Goal: Transaction & Acquisition: Purchase product/service

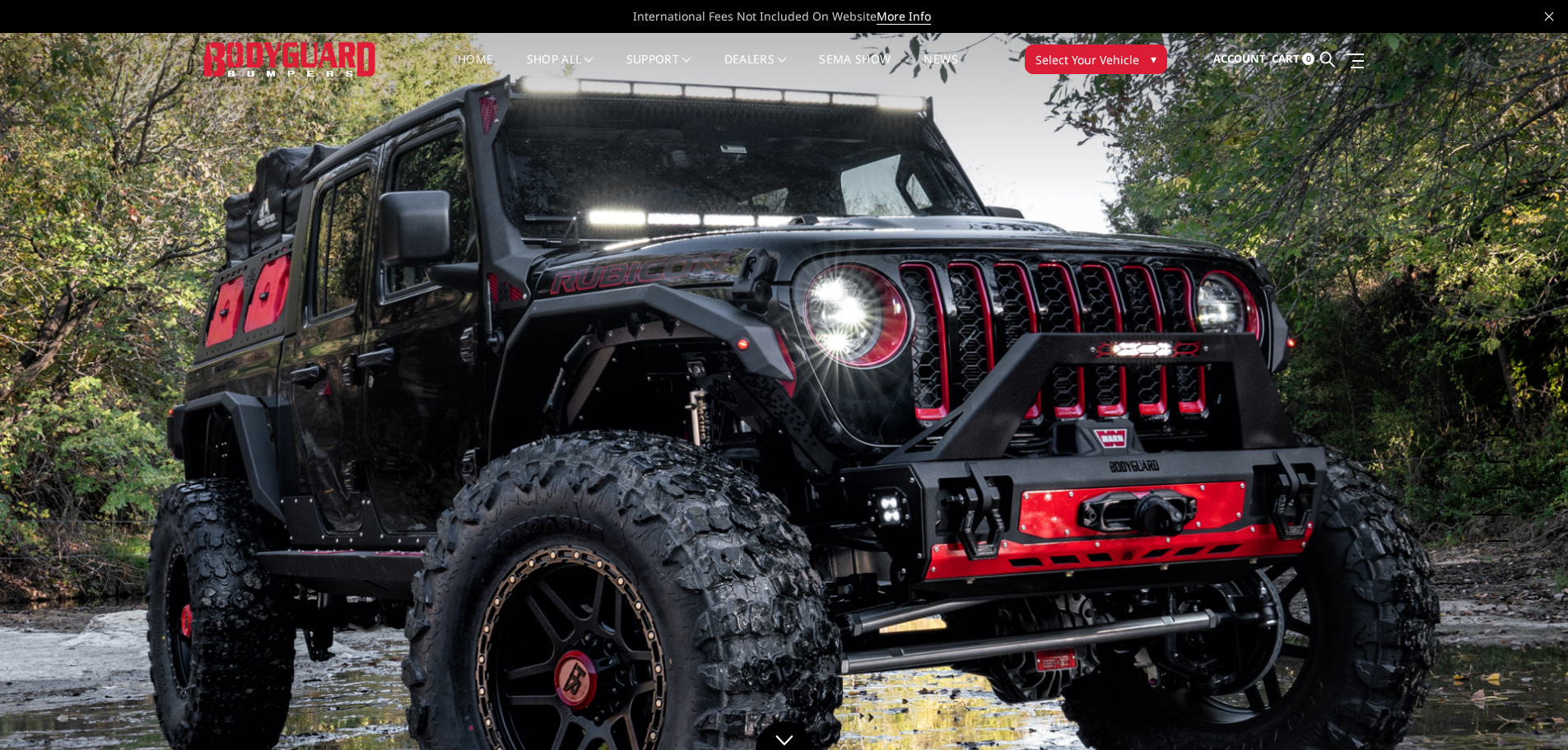
click at [1133, 47] on button "Select Your Vehicle ▾" at bounding box center [1096, 60] width 142 height 30
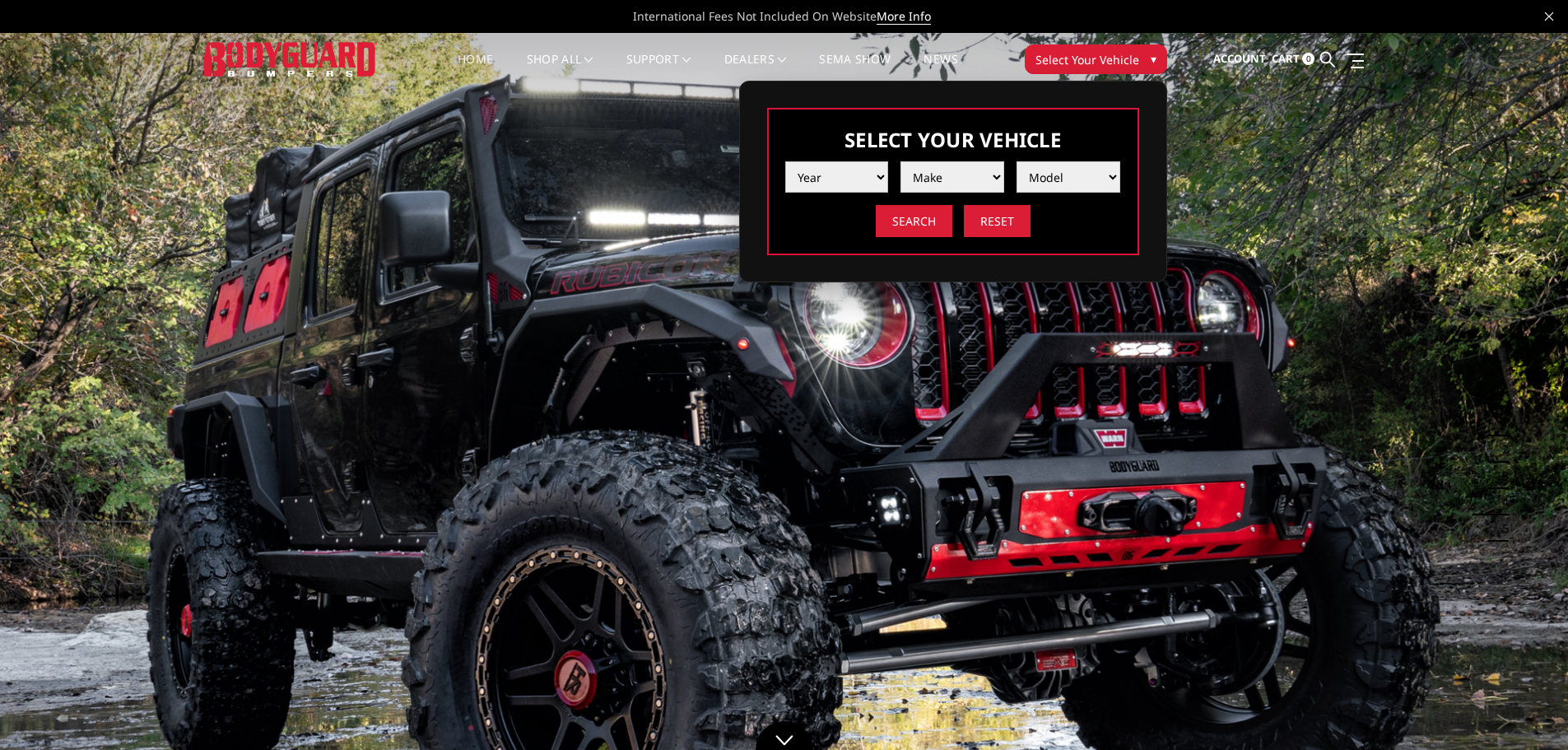
click at [853, 166] on select "Year [DATE] 2024 2023 2022 2021 2020 2019 2018 2017 2016 2015 2014 2013 2012 20…" at bounding box center [837, 177] width 103 height 32
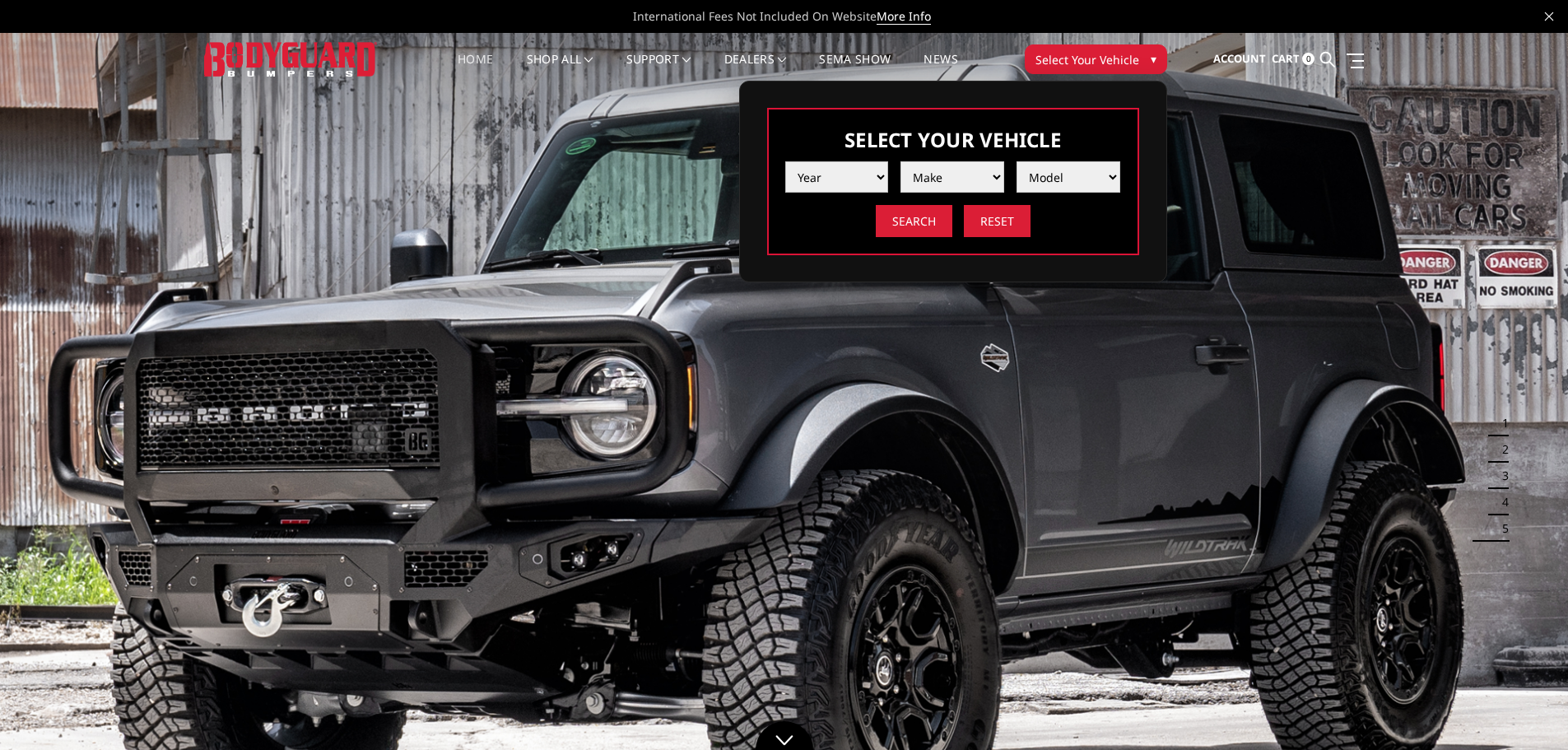
select select "yr_2024"
click at [785, 161] on select "Year [DATE] 2024 2023 2022 2021 2020 2019 2018 2017 2016 2015 2014 2013 2012 20…" at bounding box center [837, 177] width 103 height 32
click at [939, 181] on select "Make Chevrolet Ford GMC Ram Toyota" at bounding box center [952, 177] width 103 height 32
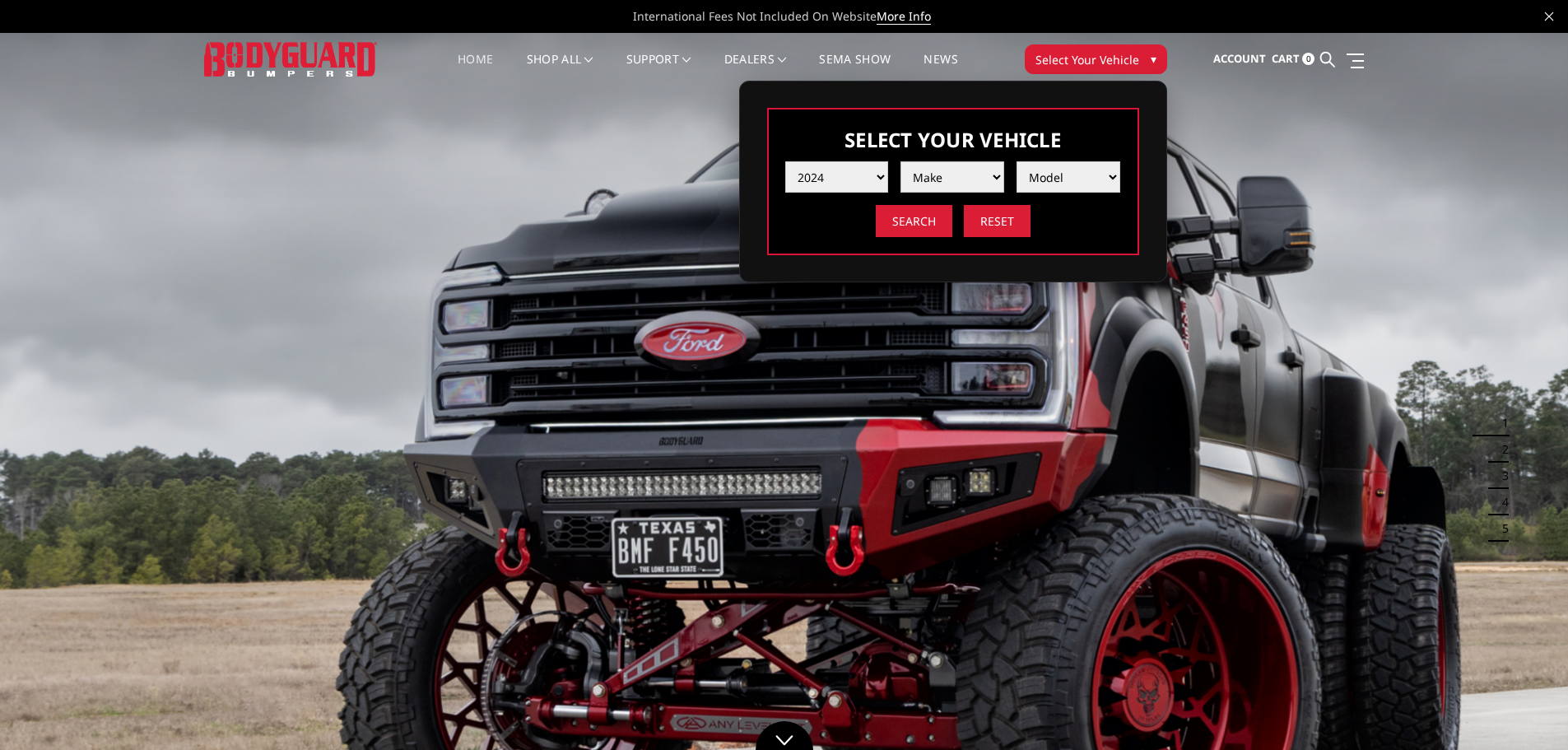
select select "mk_gmc"
click at [900, 161] on select "Make Chevrolet Ford GMC Ram Toyota" at bounding box center [952, 177] width 103 height 32
click at [1068, 168] on select "Model Sierra 1500 Sierra 2500 / 3500" at bounding box center [1068, 177] width 103 height 32
select select "md_sierra-2500-3500"
click at [1017, 161] on select "Model Sierra 1500 Sierra 2500 / 3500" at bounding box center [1068, 177] width 103 height 32
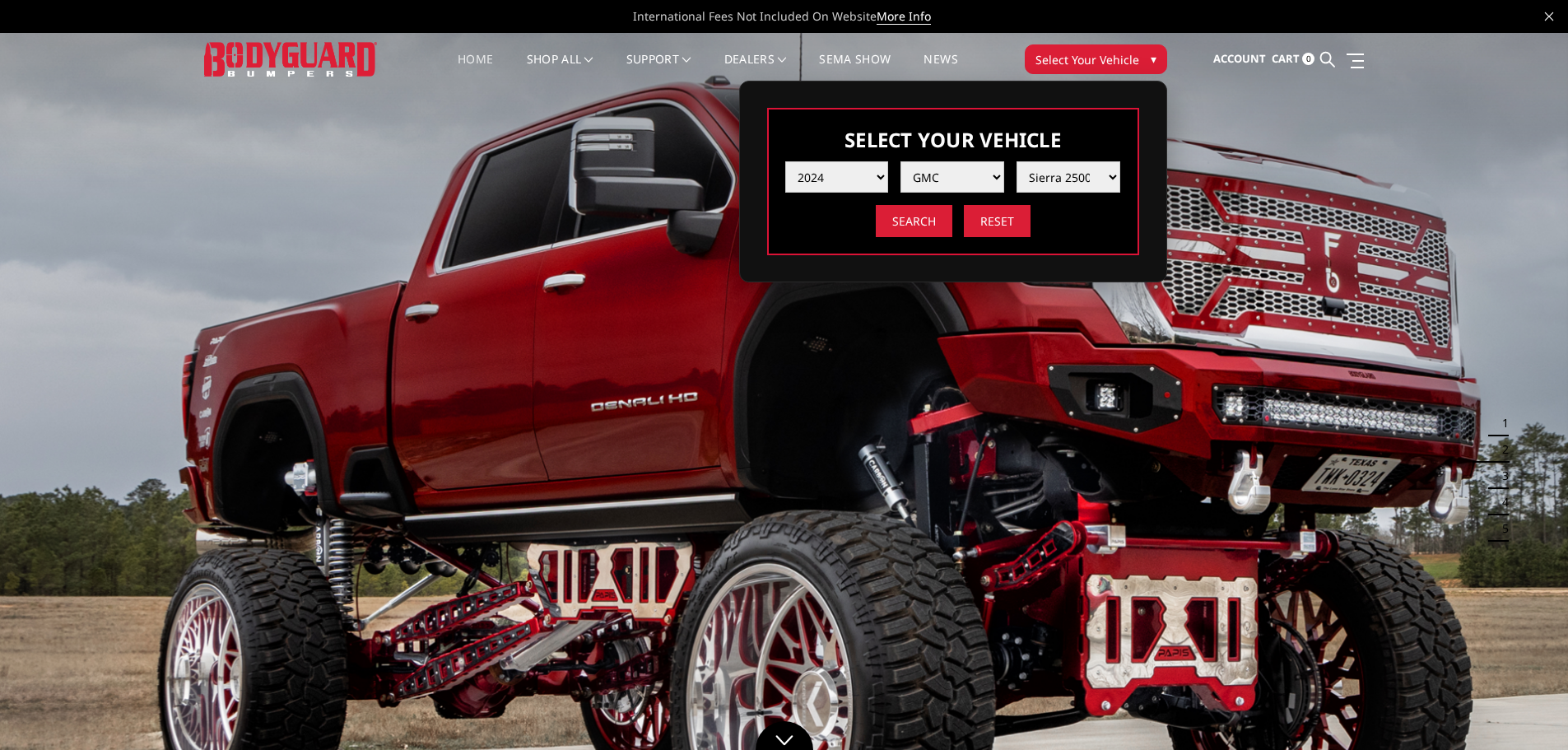
click at [930, 216] on input "Search" at bounding box center [913, 221] width 76 height 32
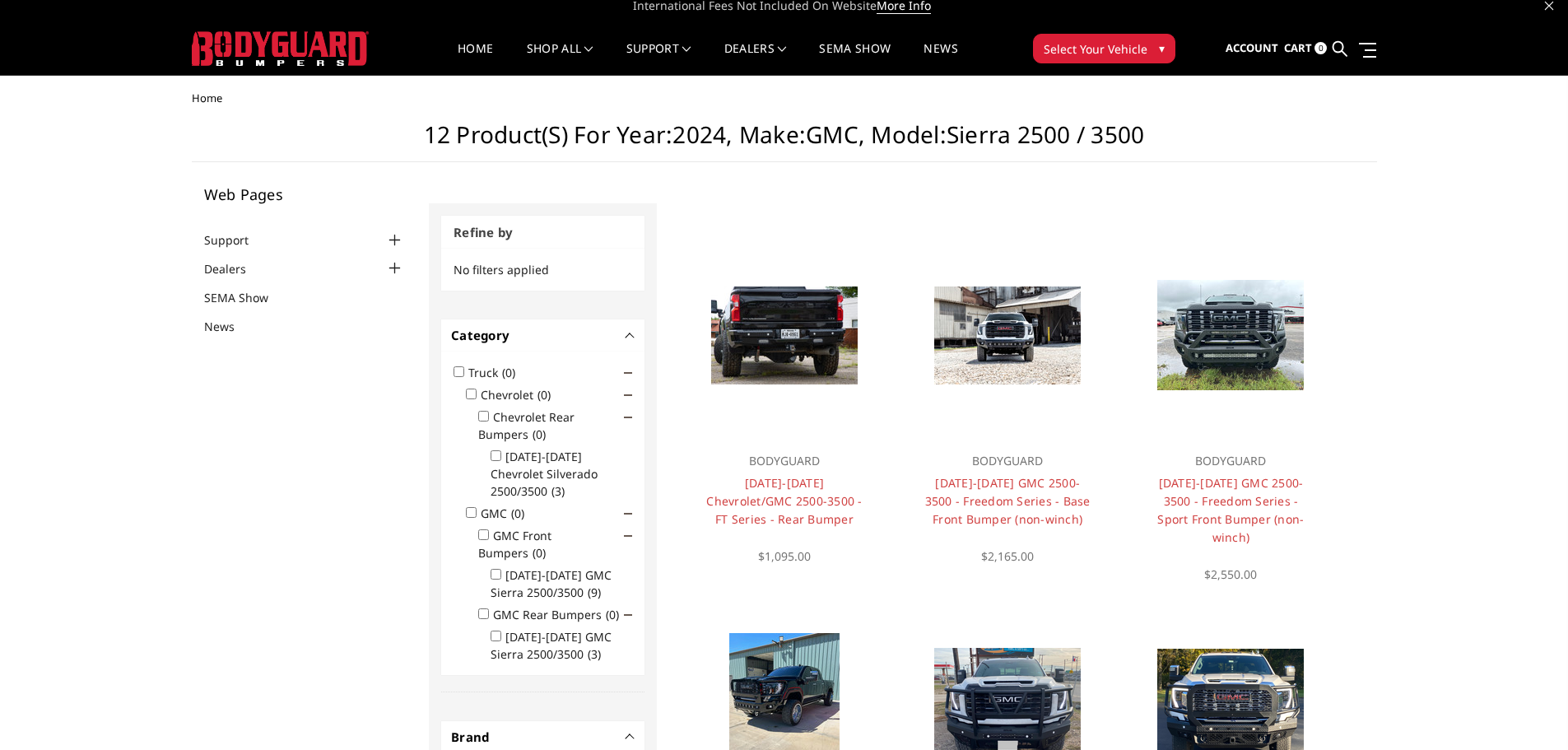
scroll to position [10, 0]
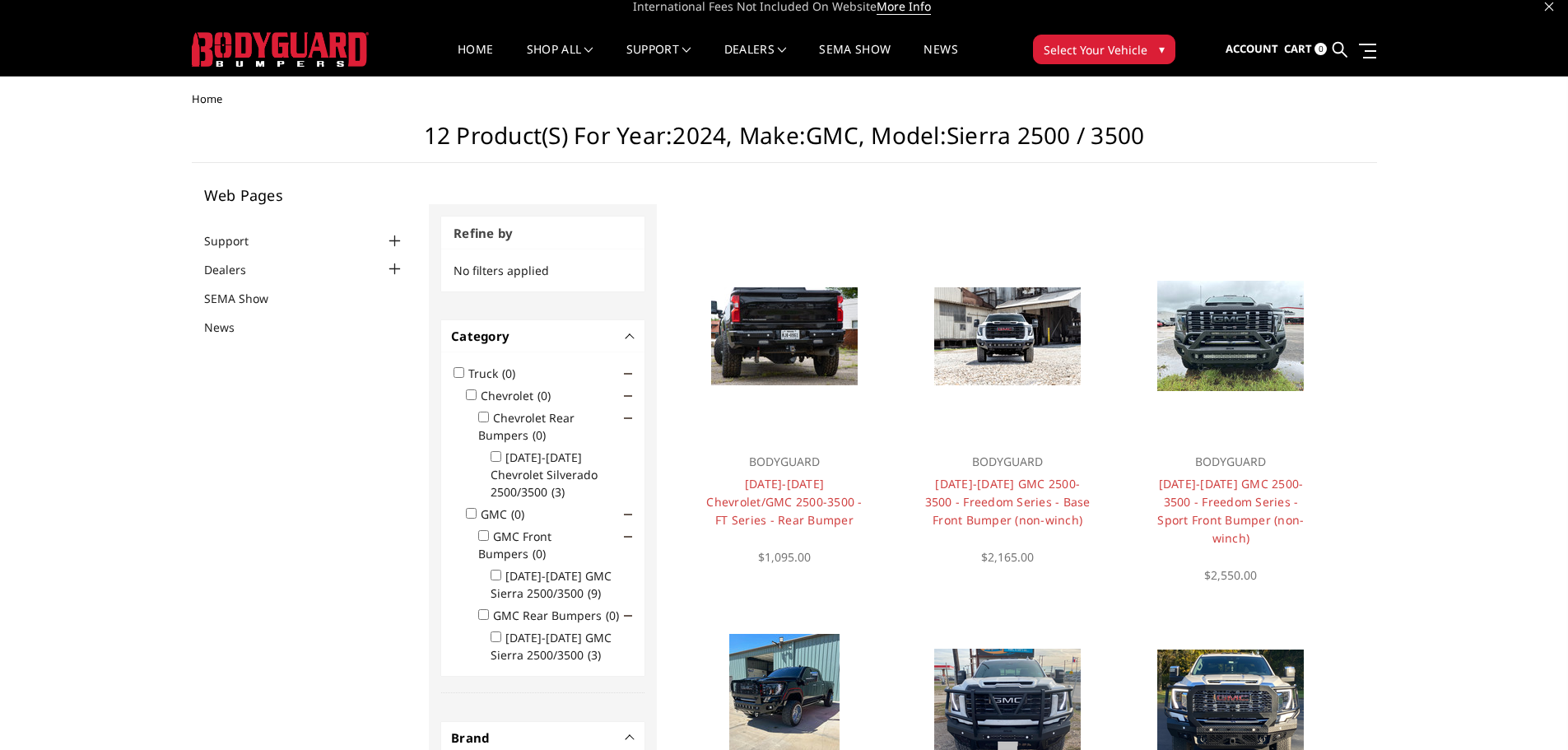
click at [497, 570] on input "2024-2025 GMC Sierra 2500/3500 (9)" at bounding box center [496, 575] width 11 height 11
checkbox input "true"
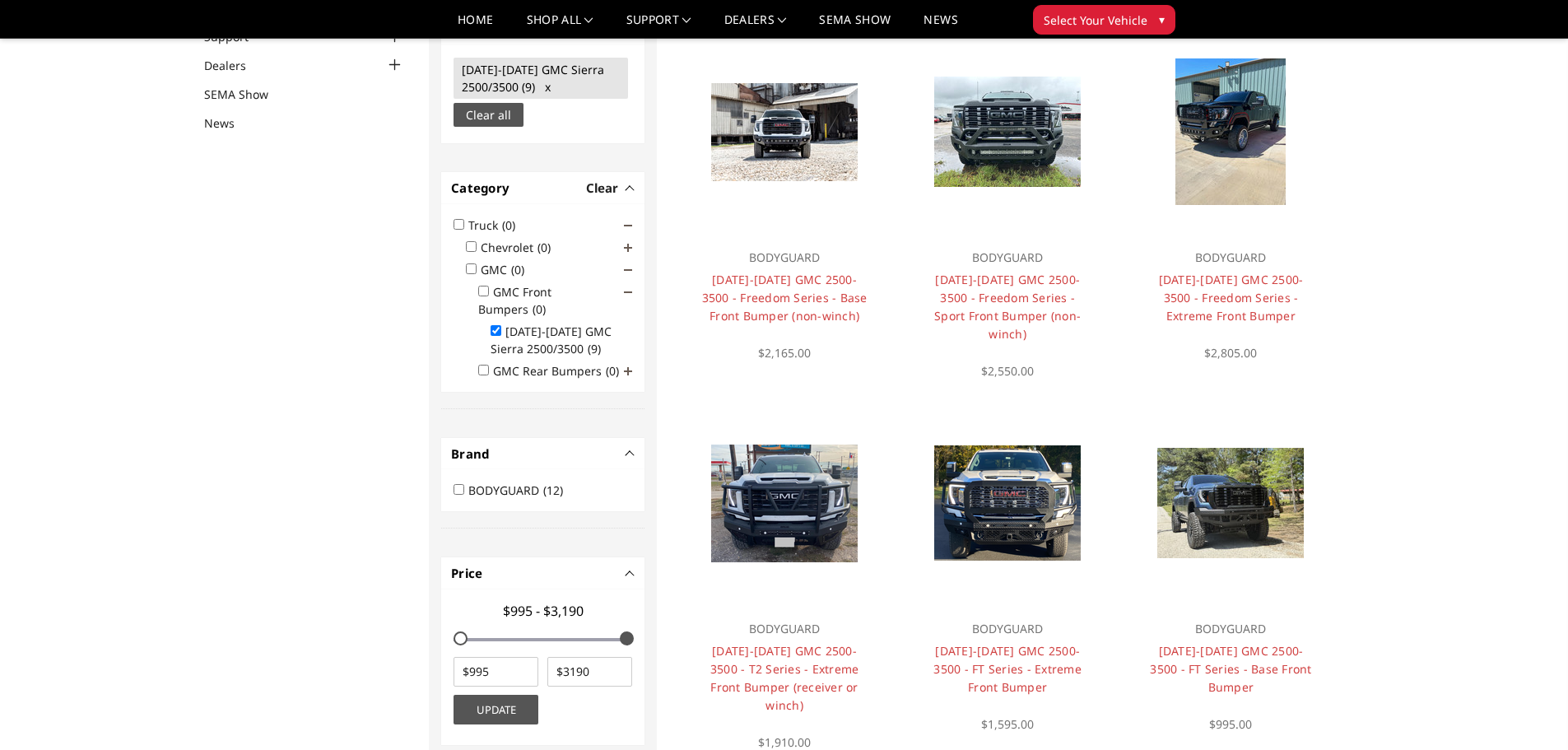
scroll to position [173, 0]
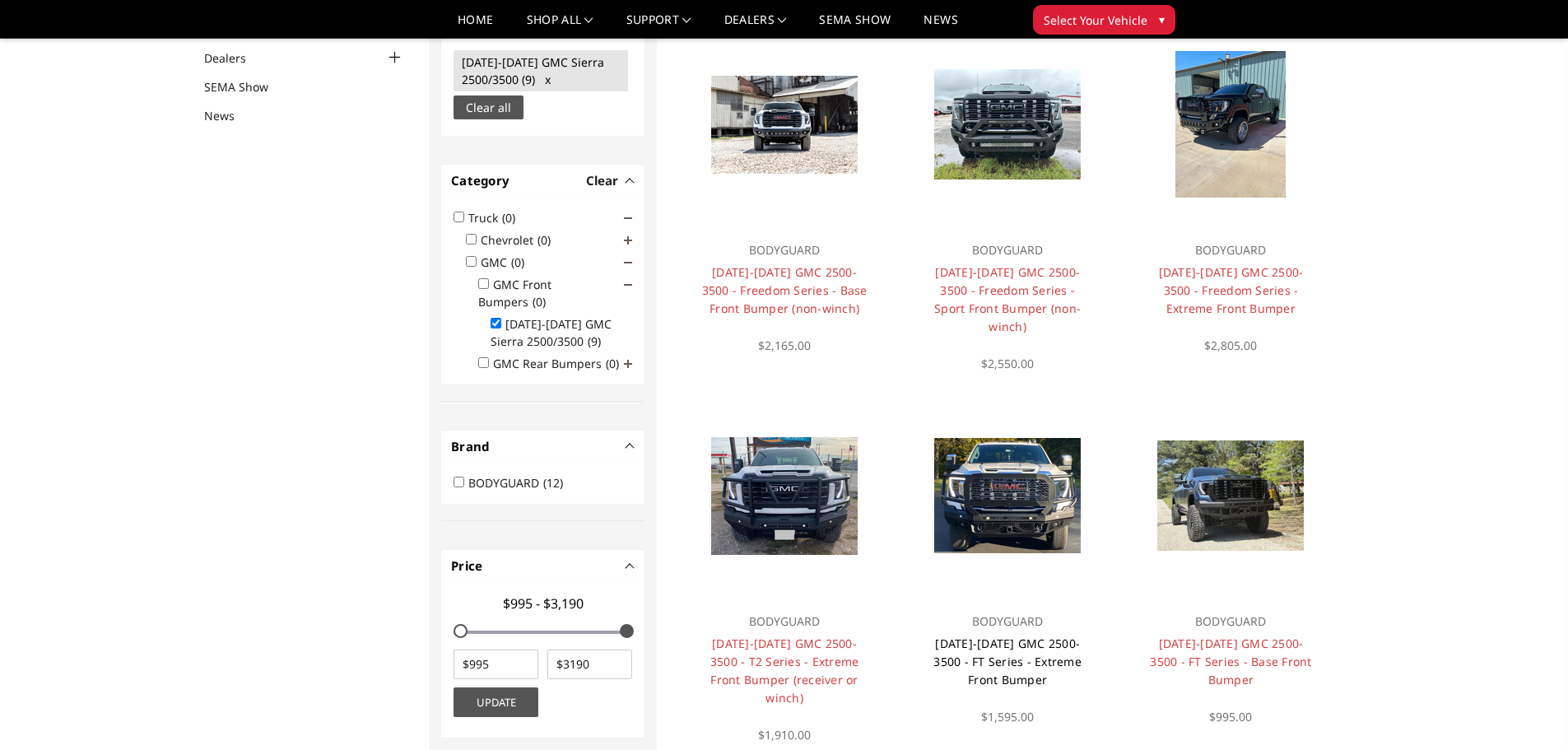
click at [1015, 635] on link "2024-2025 GMC 2500-3500 - FT Series - Extreme Front Bumper" at bounding box center [1007, 661] width 148 height 52
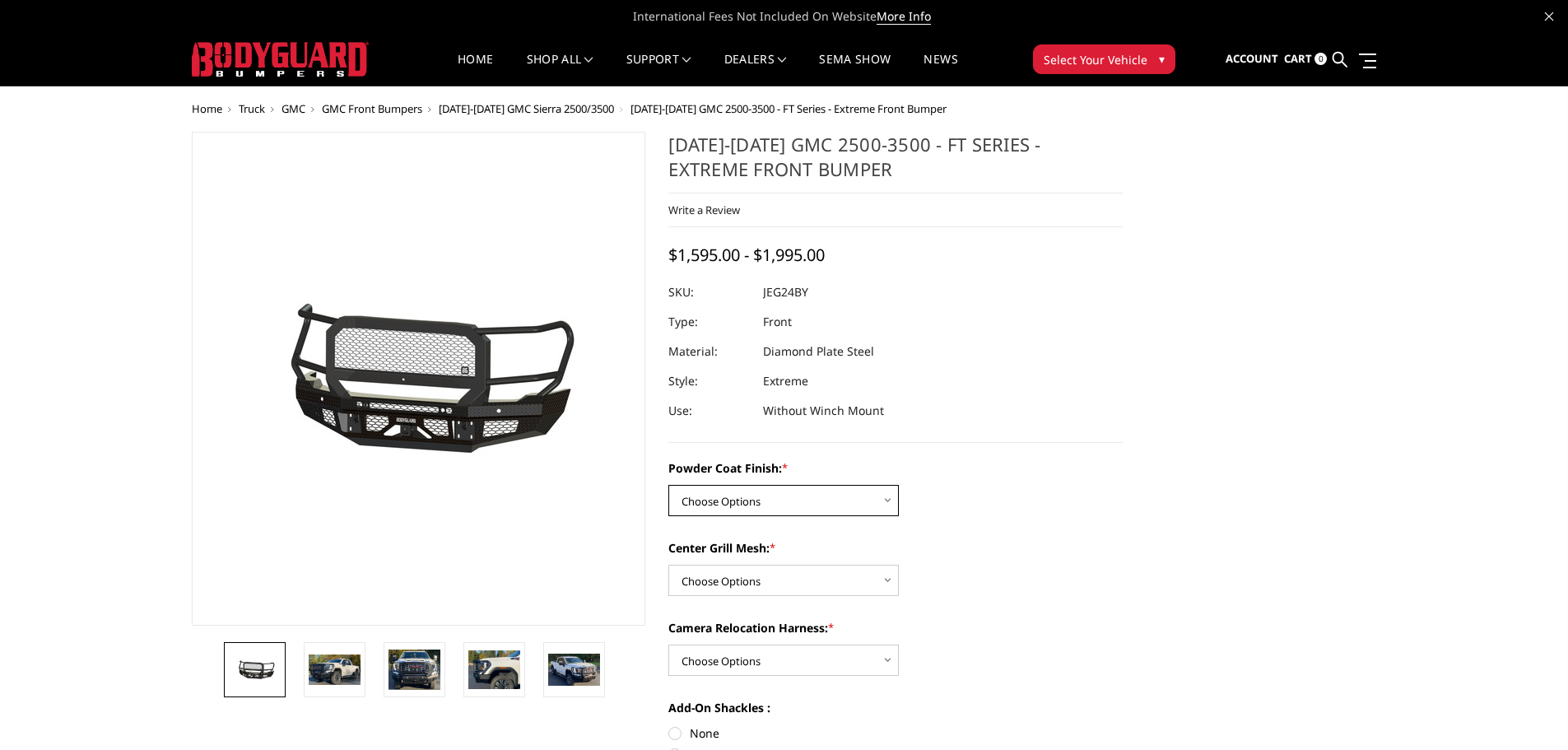
click at [744, 504] on select "Choose Options Bare Metal Gloss Black Powder Coat Textured Black Powder Coat" at bounding box center [784, 500] width 231 height 32
select select "3285"
click at [669, 485] on select "Choose Options Bare Metal Gloss Black Powder Coat Textured Black Powder Coat" at bounding box center [784, 500] width 231 height 32
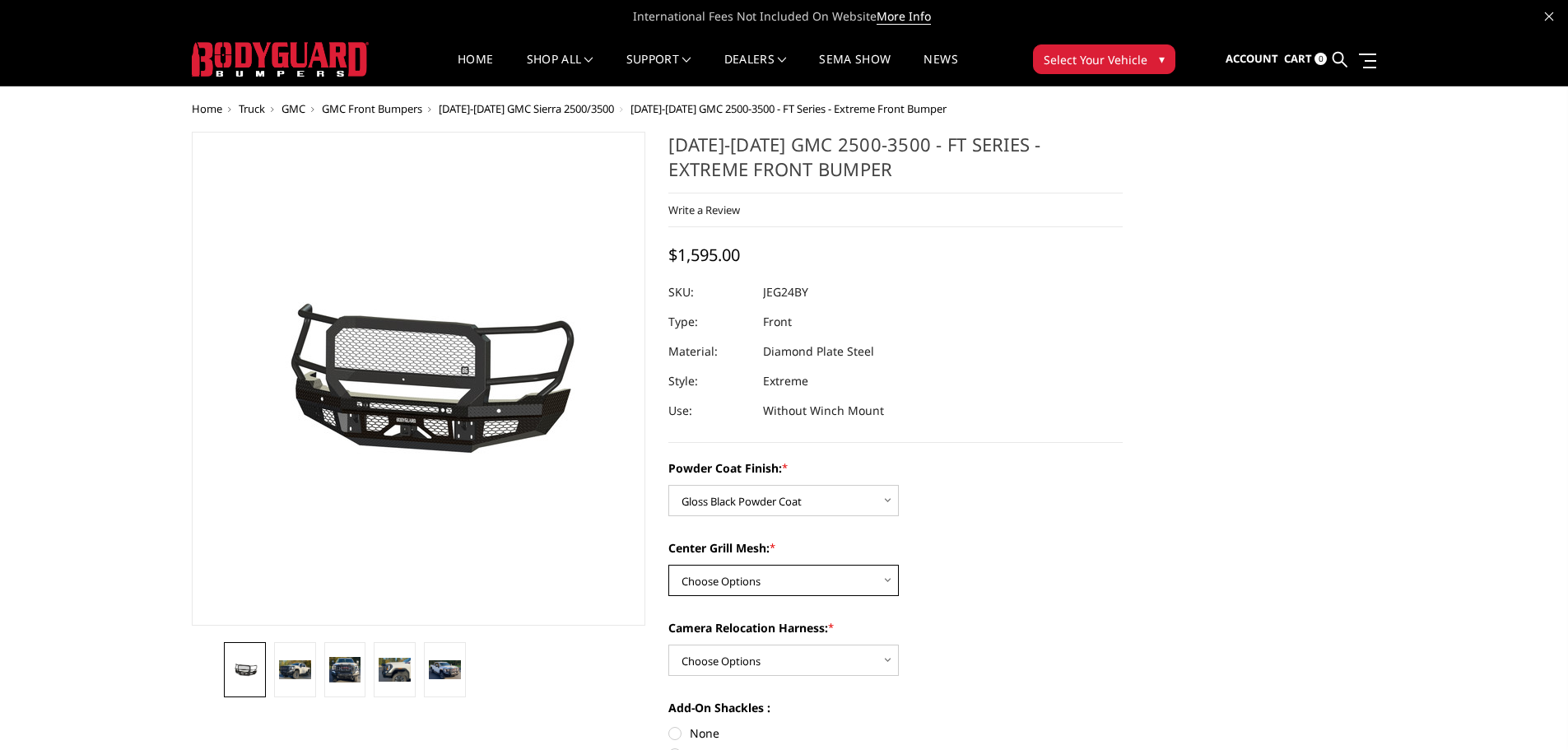
click at [761, 578] on select "Choose Options WITH Expanded Metal in Center Grill WITHOUT Expanded Metal in Ce…" at bounding box center [784, 580] width 231 height 32
select select "3287"
click at [669, 564] on select "Choose Options WITH Expanded Metal in Center Grill WITHOUT Expanded Metal in Ce…" at bounding box center [784, 580] width 231 height 32
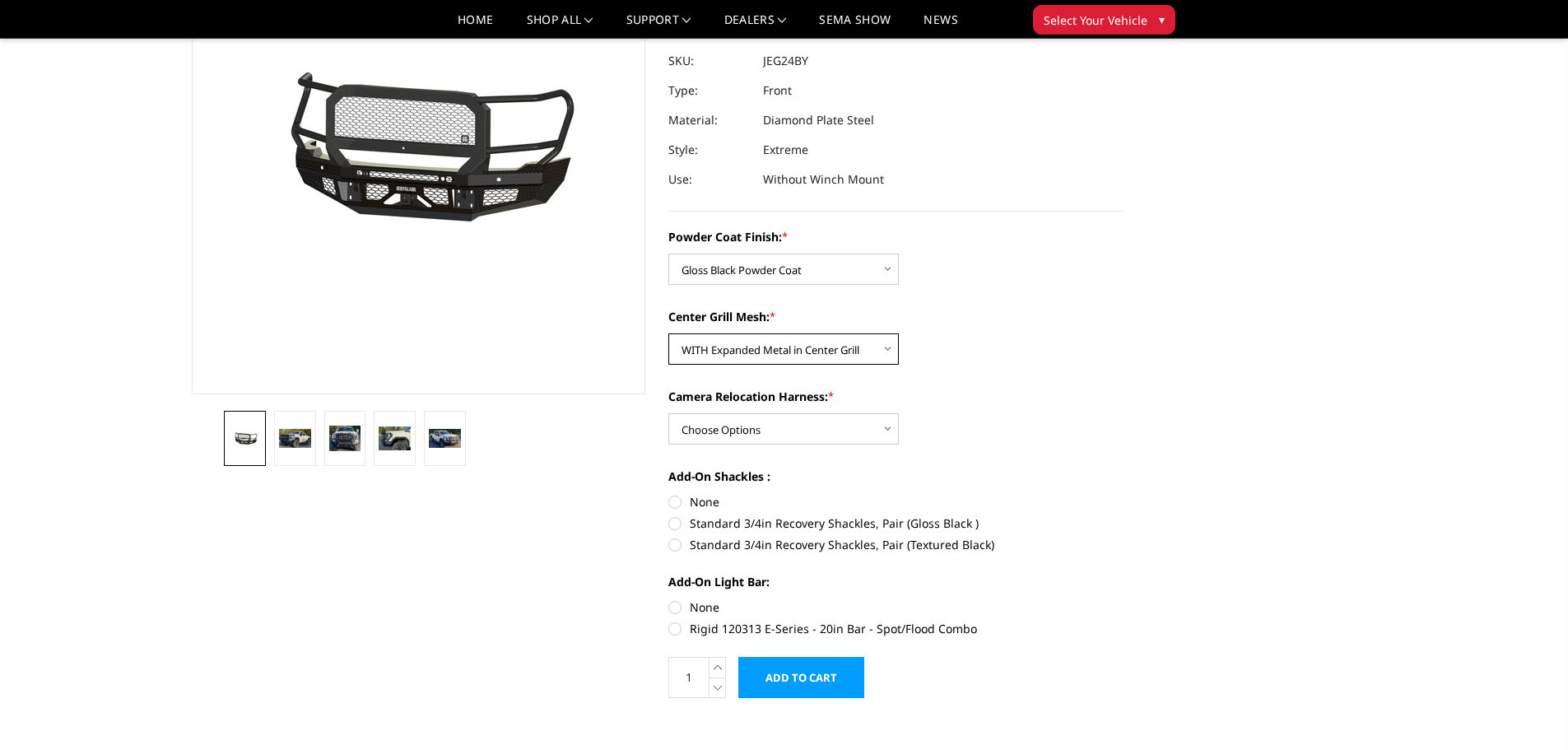
scroll to position [183, 0]
click at [750, 428] on select "Choose Options WITH Camera Relocation Harness WITHOUT Camera Relocation Harness" at bounding box center [784, 428] width 231 height 32
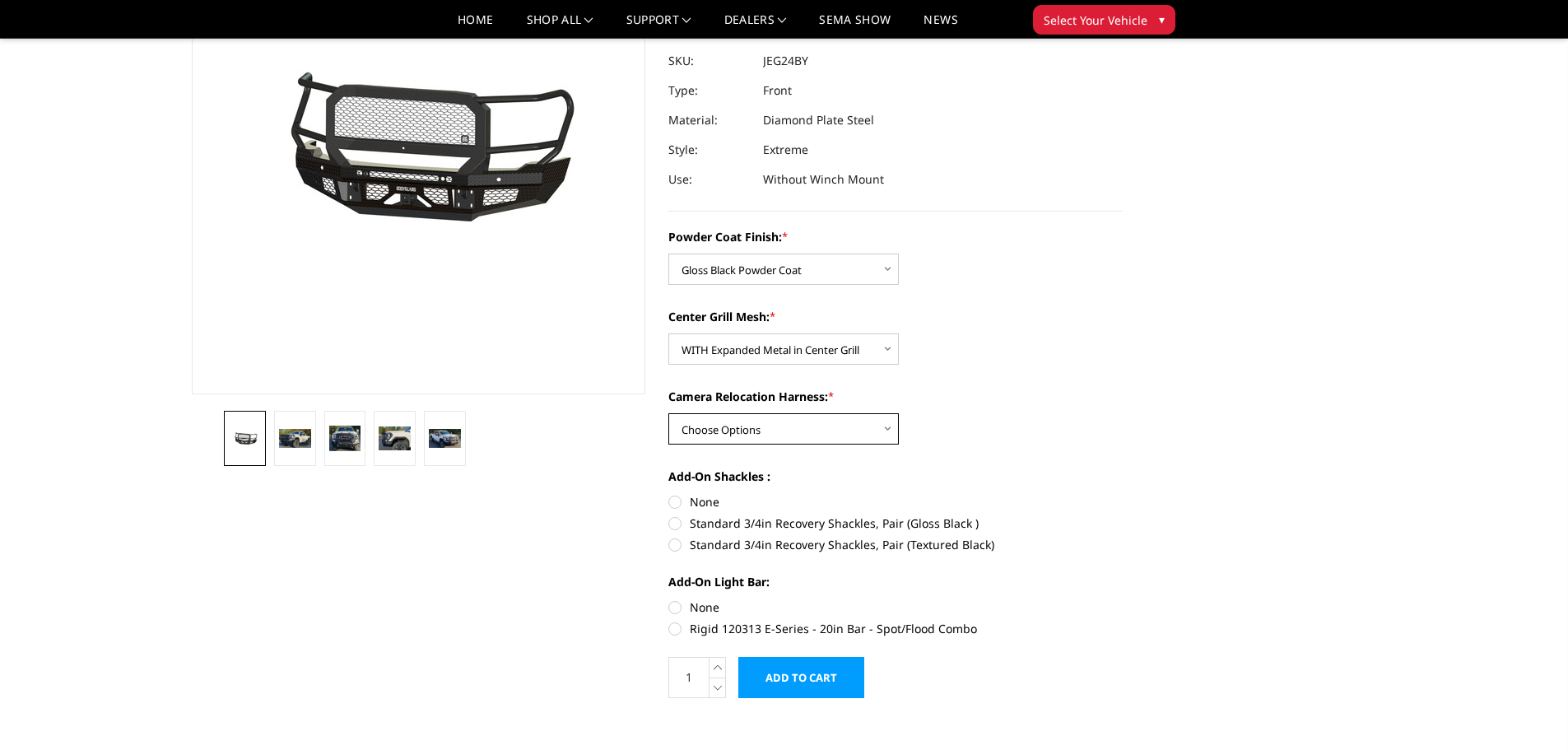
scroll to position [182, 0]
click at [750, 428] on select "Choose Options WITH Camera Relocation Harness WITHOUT Camera Relocation Harness" at bounding box center [784, 429] width 231 height 32
select select "3289"
click at [669, 414] on select "Choose Options WITH Camera Relocation Harness WITHOUT Camera Relocation Harness" at bounding box center [784, 429] width 231 height 32
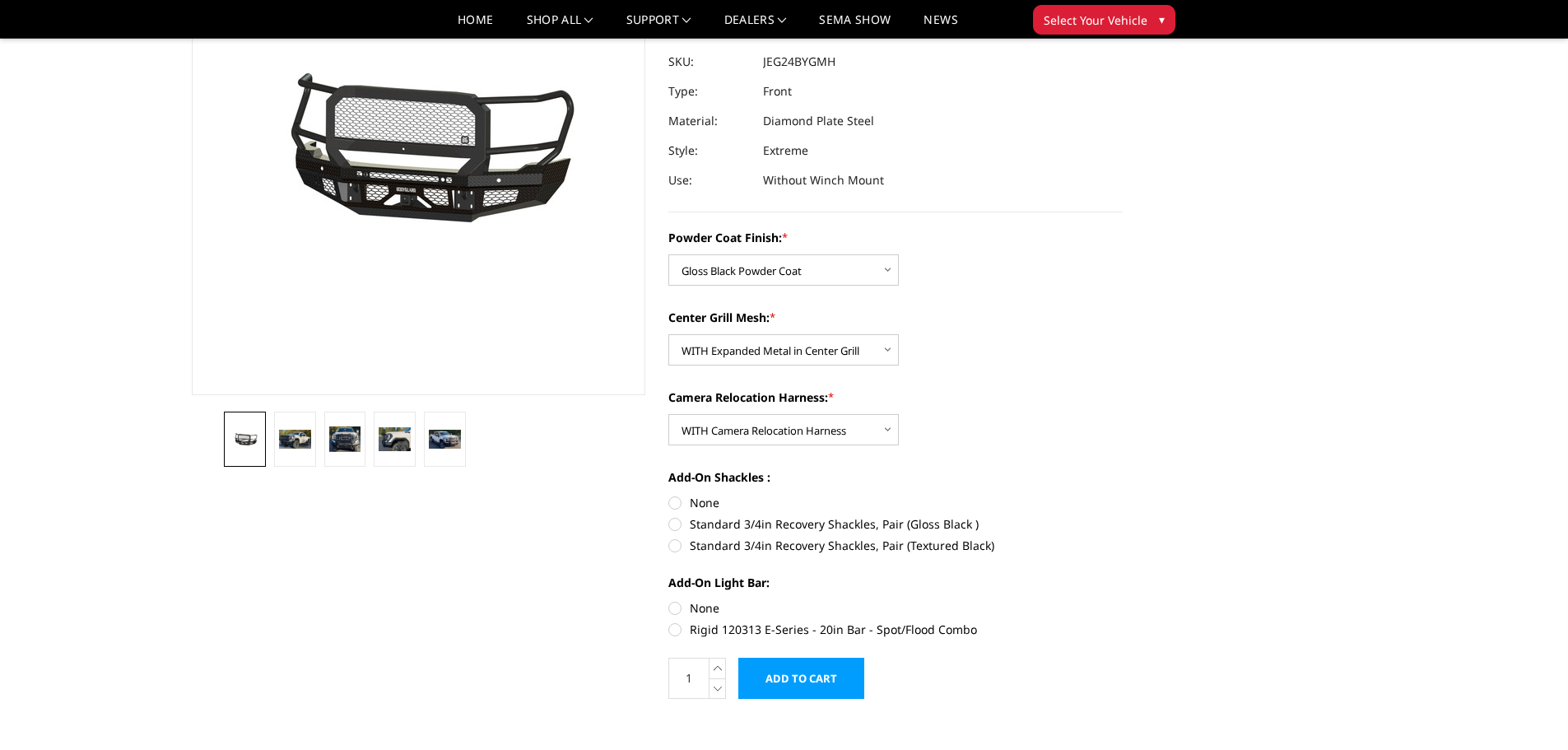
click at [674, 500] on label "None" at bounding box center [896, 503] width 454 height 18
click at [670, 494] on input "None" at bounding box center [669, 494] width 1 height 1
radio input "true"
click at [670, 604] on label "None" at bounding box center [896, 608] width 454 height 18
click at [670, 600] on input "None" at bounding box center [669, 599] width 1 height 1
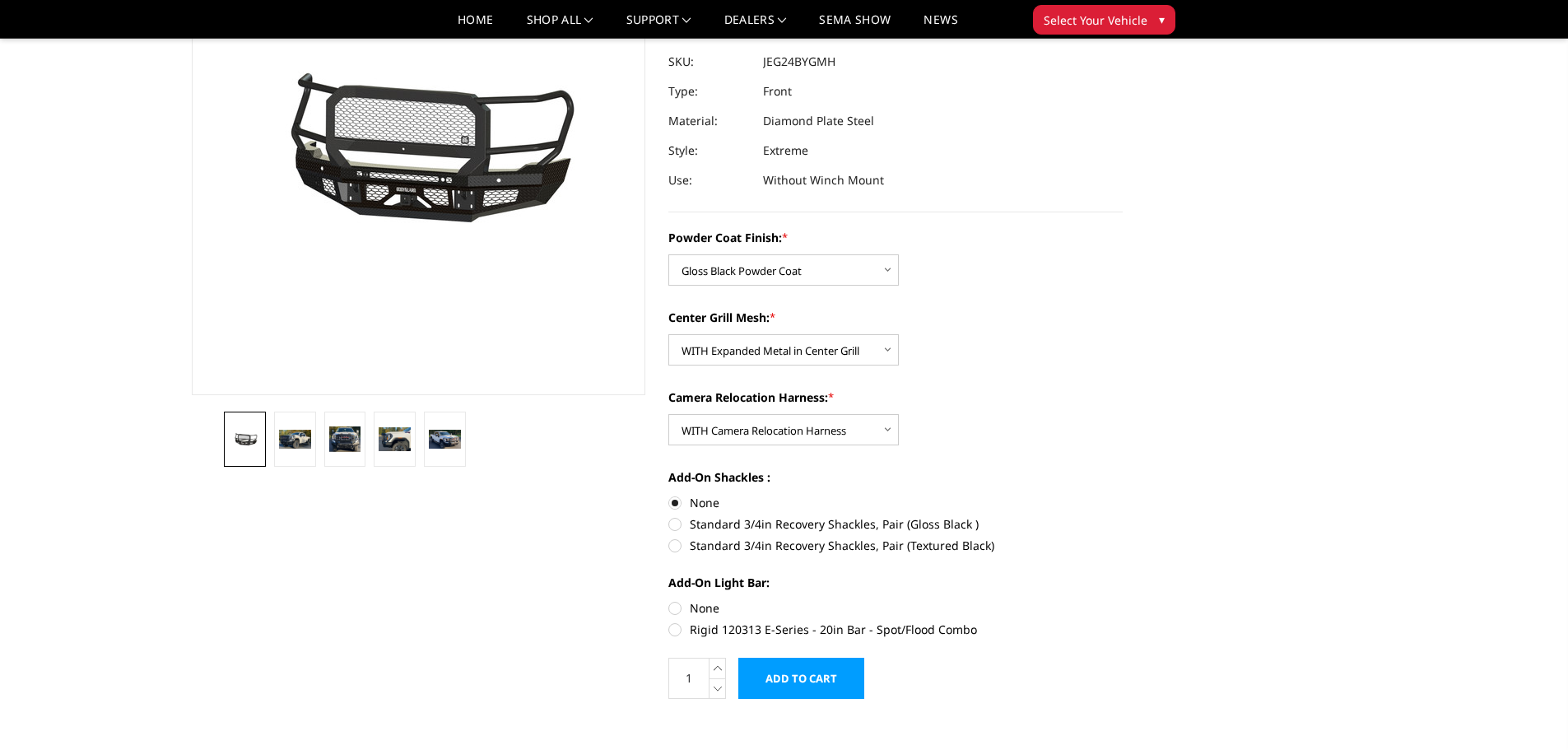
radio input "true"
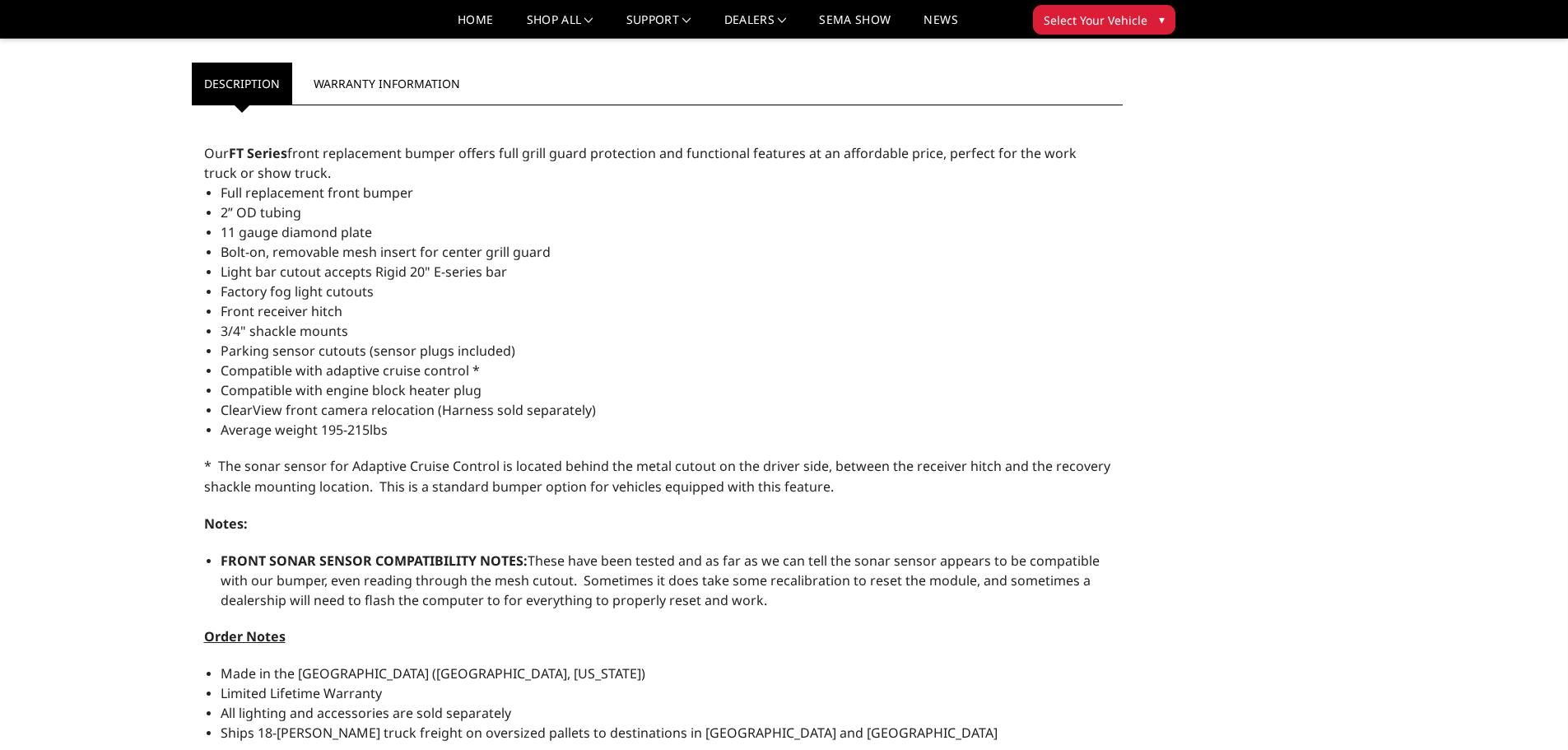
scroll to position [881, 0]
click at [231, 216] on span "2” OD tubing" at bounding box center [261, 214] width 81 height 18
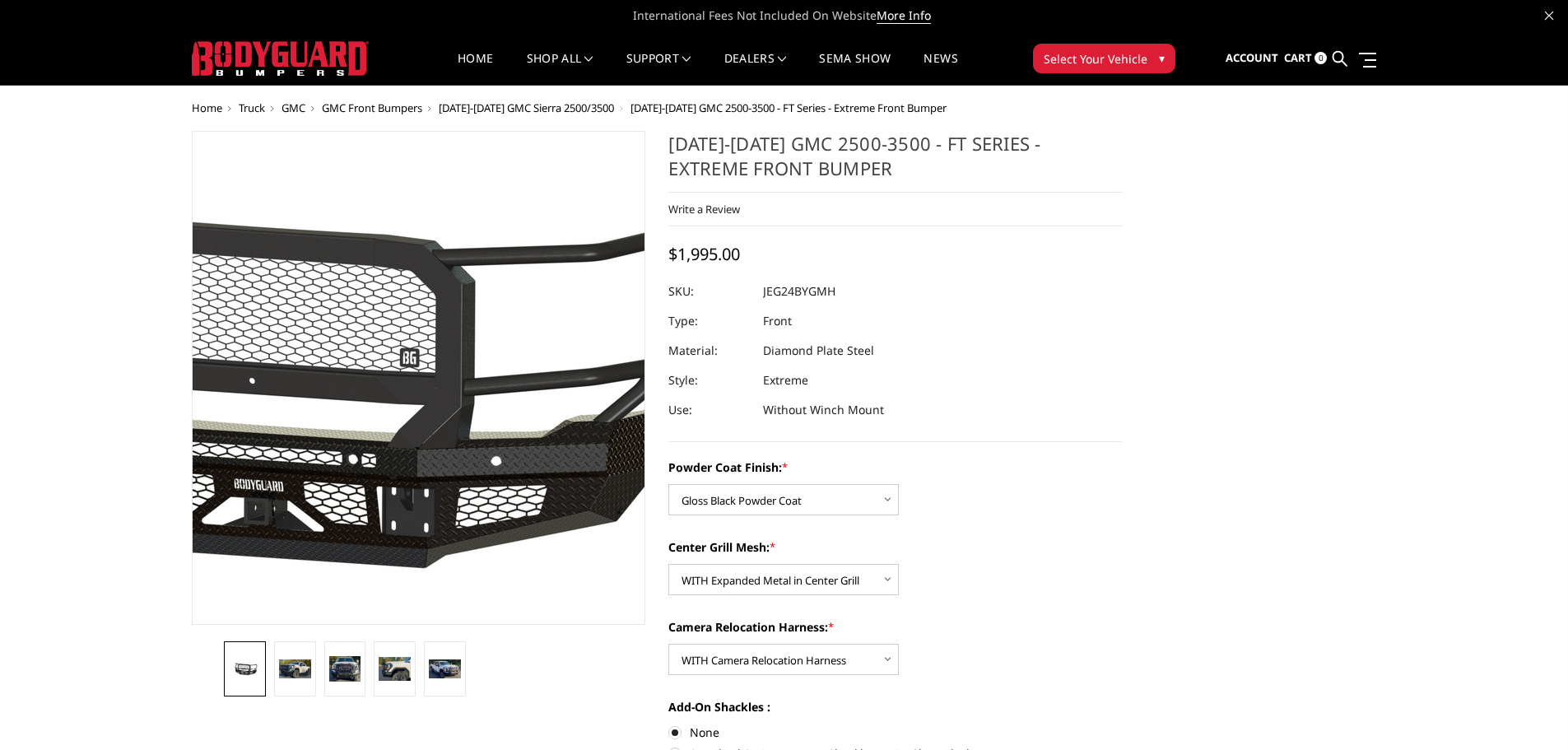
scroll to position [0, 0]
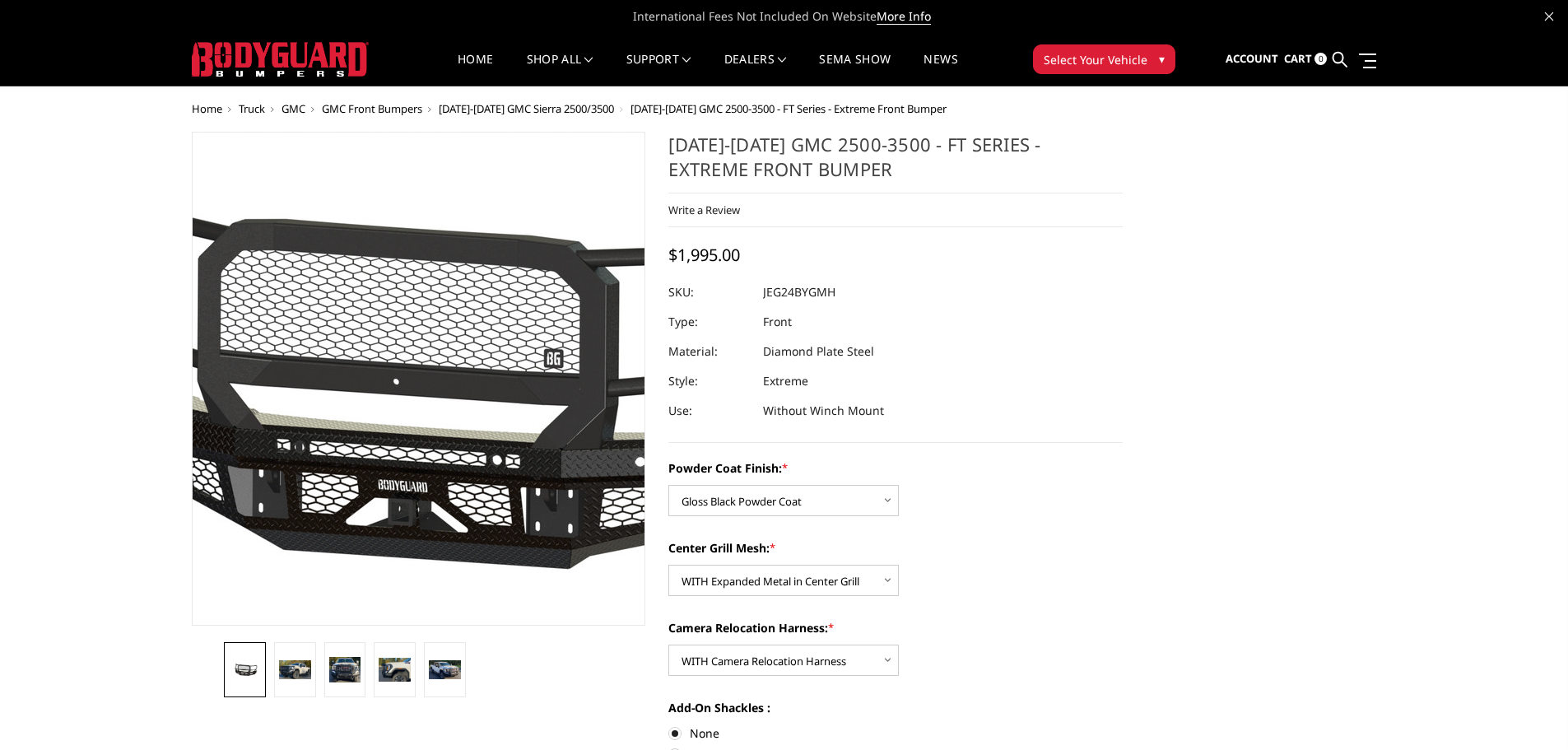
click at [408, 521] on img at bounding box center [434, 379] width 1054 height 493
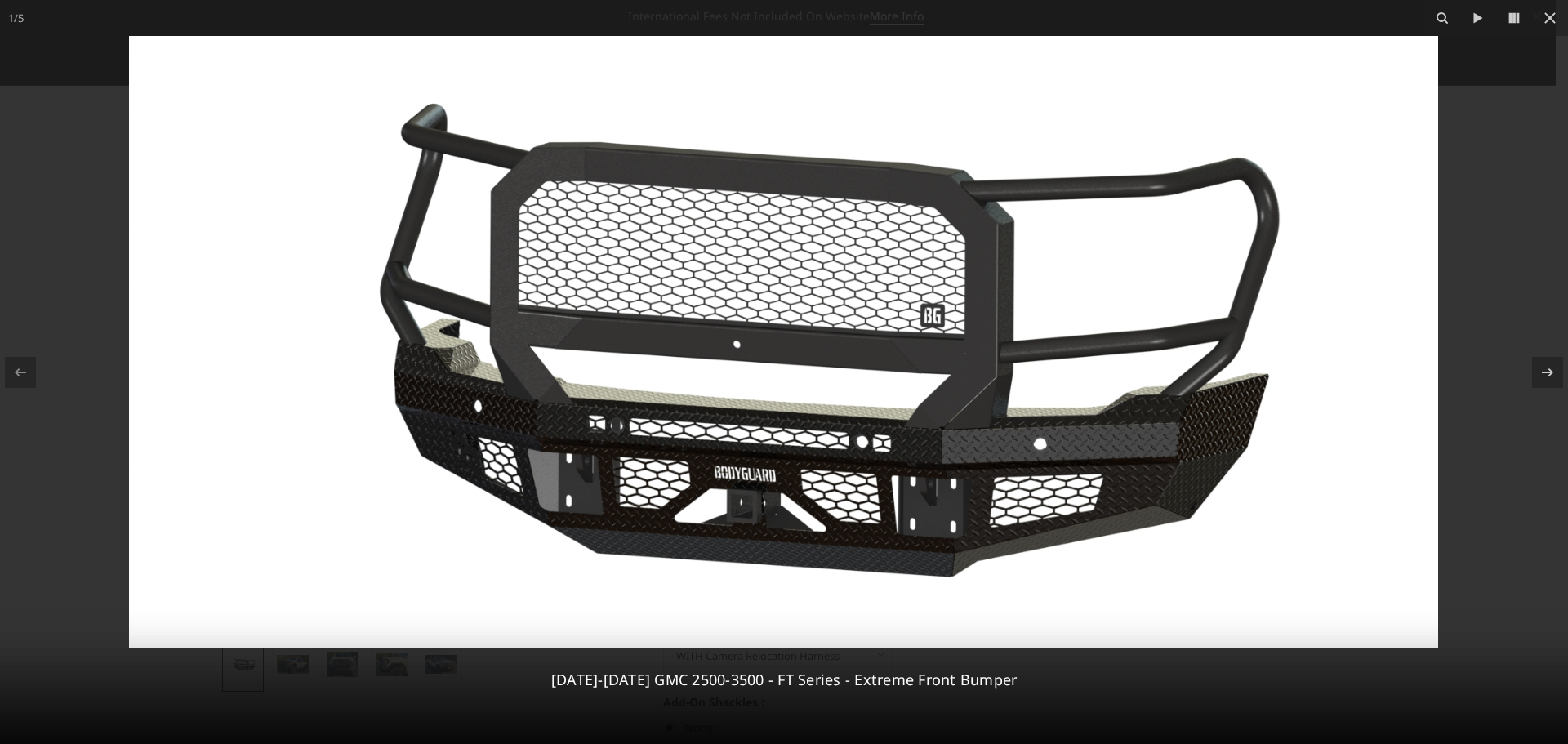
click at [746, 516] on img at bounding box center [784, 342] width 1310 height 612
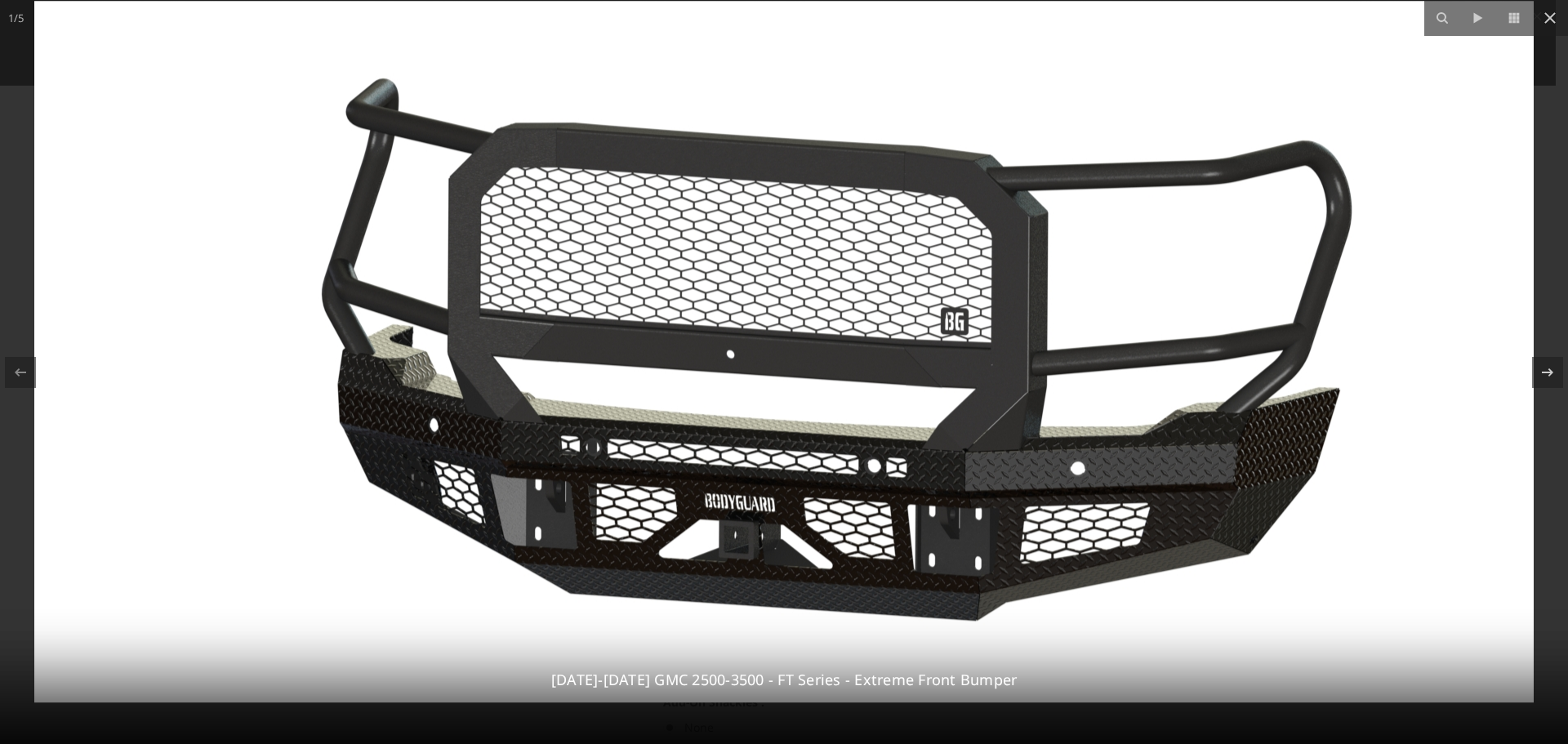
drag, startPoint x: 758, startPoint y: 548, endPoint x: 749, endPoint y: 498, distance: 50.8
click at [749, 498] on img at bounding box center [784, 351] width 1499 height 701
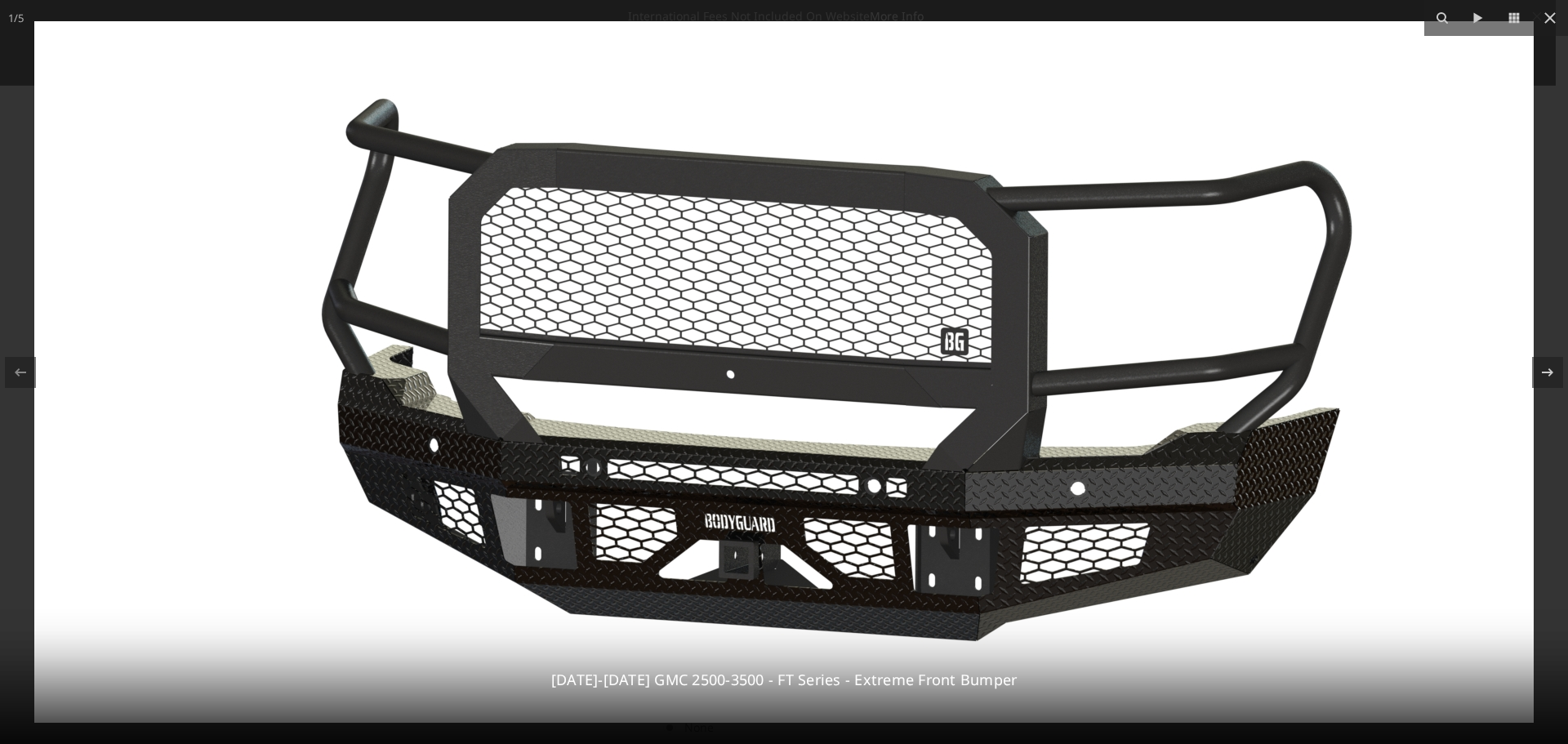
click at [1549, 23] on icon at bounding box center [1550, 17] width 20 height 20
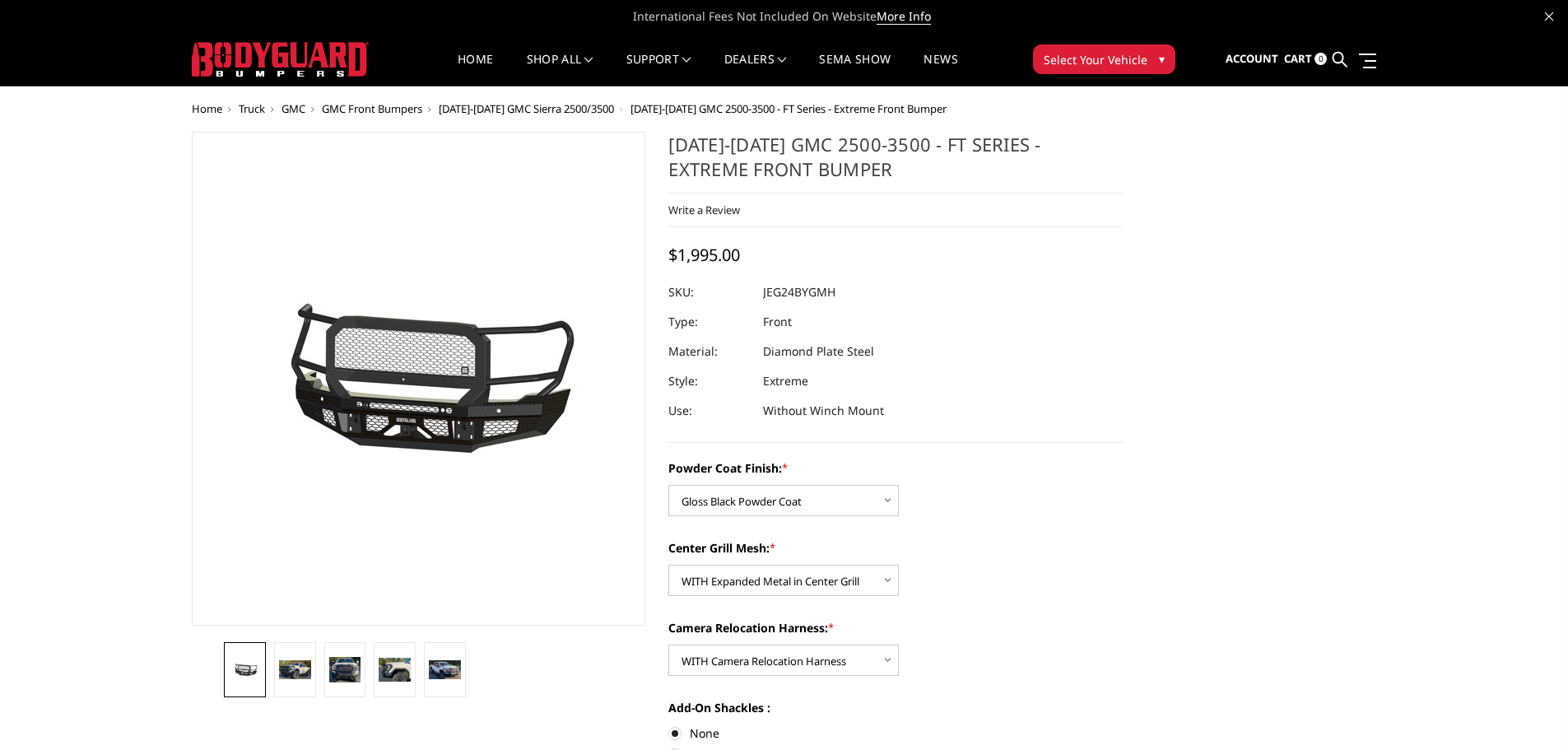
click at [805, 292] on dd "JEG24BYGMH" at bounding box center [799, 293] width 73 height 30
copy dd "JEG24BYGMH"
